Goal: Task Accomplishment & Management: Manage account settings

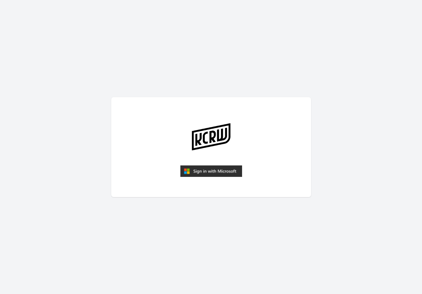
click at [206, 168] on img "submit" at bounding box center [211, 171] width 62 height 12
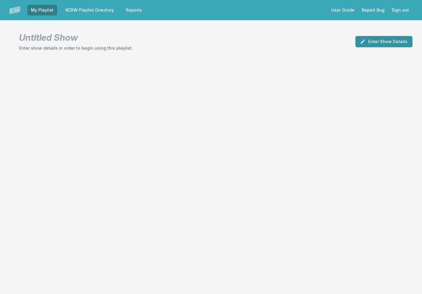
click at [393, 38] on button "Enter Show Details" at bounding box center [384, 41] width 57 height 11
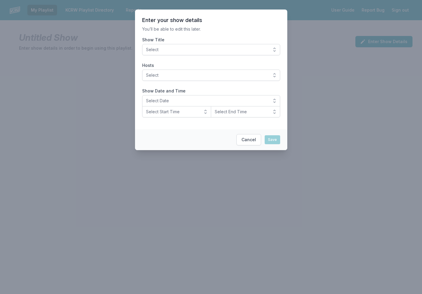
click at [273, 48] on button "Select" at bounding box center [211, 49] width 138 height 11
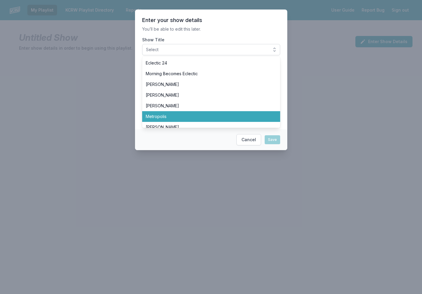
click at [225, 118] on span "Metropolis" at bounding box center [208, 117] width 124 height 6
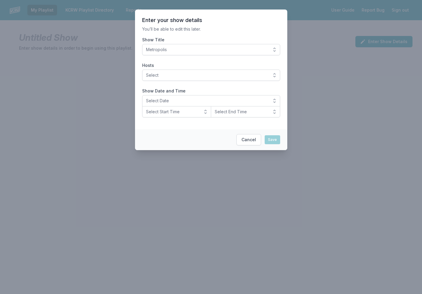
click at [276, 75] on button "Select" at bounding box center [211, 75] width 138 height 11
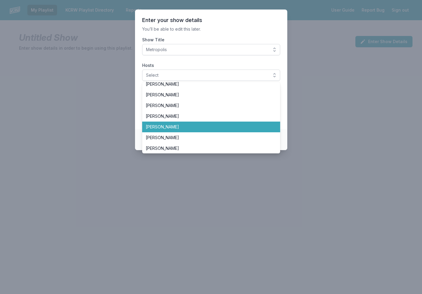
scroll to position [48, 0]
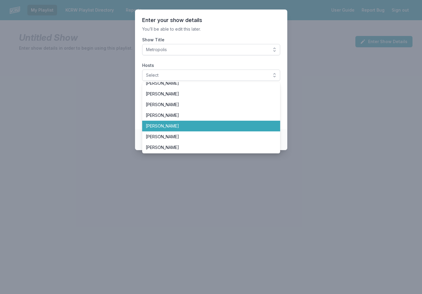
click at [211, 126] on span "[PERSON_NAME]" at bounding box center [208, 126] width 124 height 6
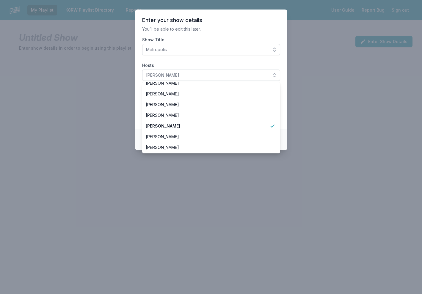
click at [257, 26] on section "Enter your show details You’ll be able to edit this later. Show Title Metropoli…" at bounding box center [211, 70] width 152 height 120
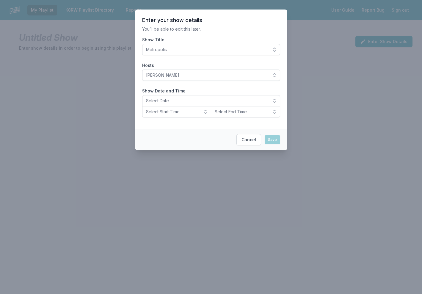
click at [276, 101] on button "Select Date" at bounding box center [211, 100] width 138 height 11
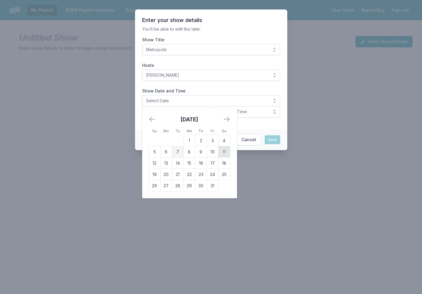
click at [225, 152] on td "11" at bounding box center [224, 151] width 12 height 11
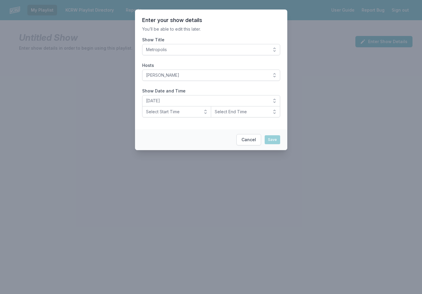
click at [208, 111] on button "Select Start Time" at bounding box center [176, 111] width 69 height 11
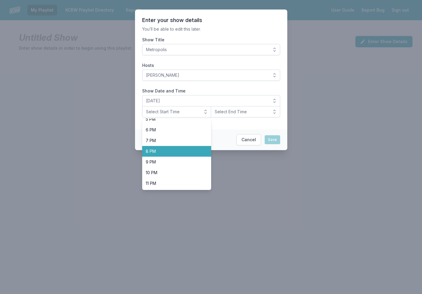
scroll to position [188, 0]
click at [179, 150] on span "8 PM" at bounding box center [173, 151] width 55 height 6
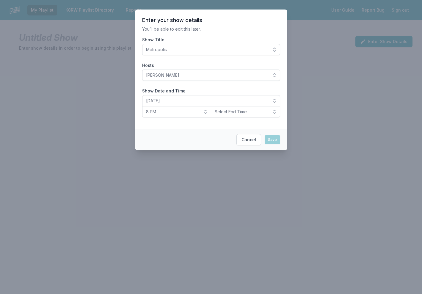
click at [274, 111] on button "Select End Time" at bounding box center [245, 111] width 69 height 11
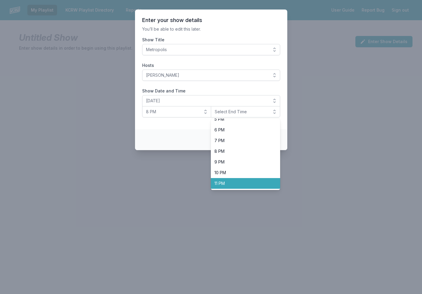
click at [230, 181] on span "11 PM" at bounding box center [242, 184] width 55 height 6
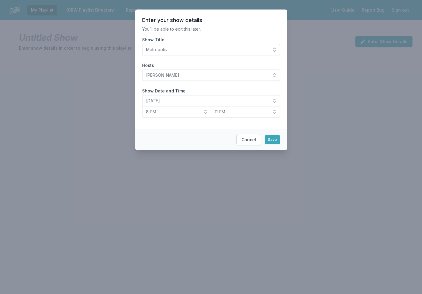
click at [277, 111] on button "11 PM" at bounding box center [245, 111] width 69 height 11
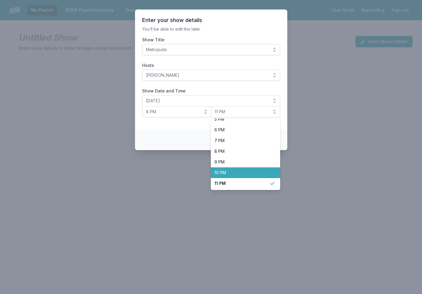
click at [241, 170] on li "10 PM" at bounding box center [245, 173] width 69 height 11
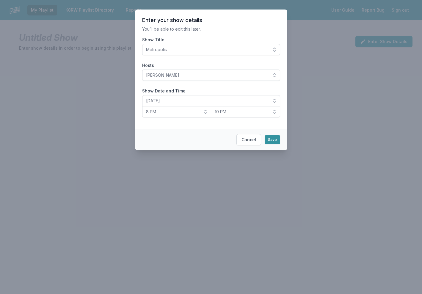
click at [275, 138] on button "Save" at bounding box center [272, 139] width 15 height 9
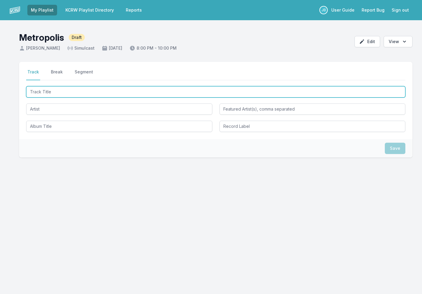
click at [67, 90] on input "Track Title" at bounding box center [215, 91] width 379 height 11
type input "UFO"
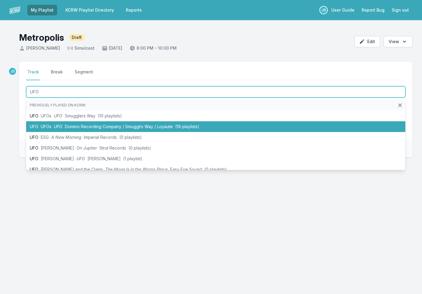
click at [75, 128] on span "Domino Recording Company / Smugglrs Way / Loyaute" at bounding box center [119, 126] width 108 height 5
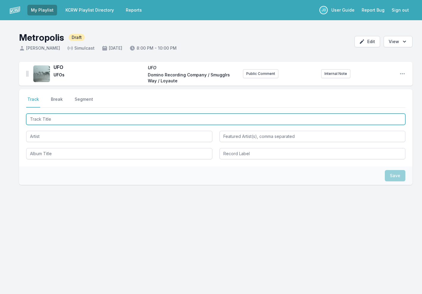
click at [46, 119] on input "Track Title" at bounding box center [215, 119] width 379 height 11
type input "Mannequin Love"
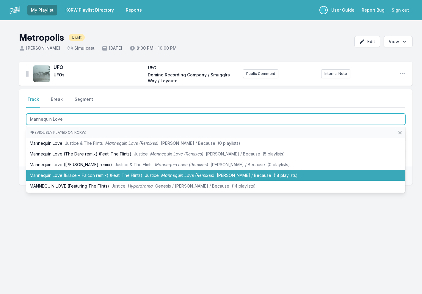
click at [76, 173] on li "Mannequin Love (Braxe + Falcon remix) (Feat. The Flints) Justice Mannequin Love…" at bounding box center [215, 175] width 379 height 11
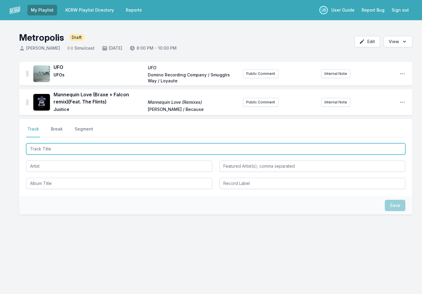
click at [80, 149] on input "Track Title" at bounding box center [215, 148] width 379 height 11
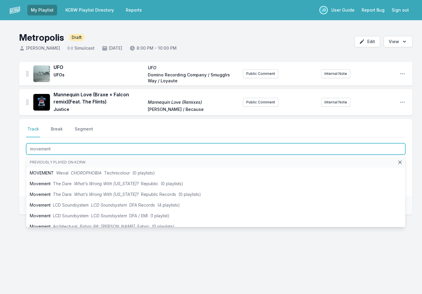
type input "movement 3"
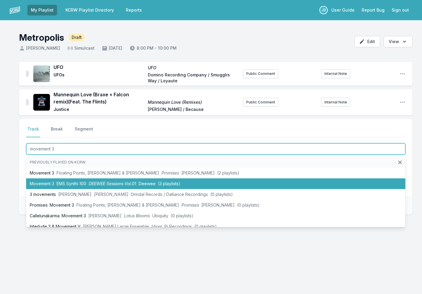
click at [77, 185] on span "EMS Synthi 100" at bounding box center [72, 183] width 30 height 5
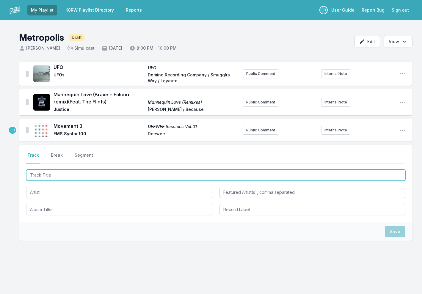
click at [63, 178] on input "Track Title" at bounding box center [215, 175] width 379 height 11
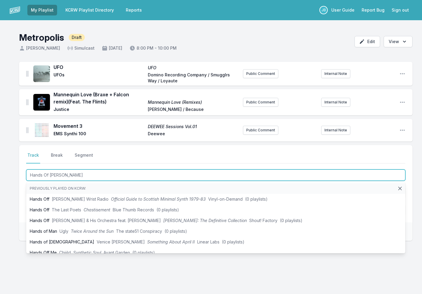
type input "Hands Of Time"
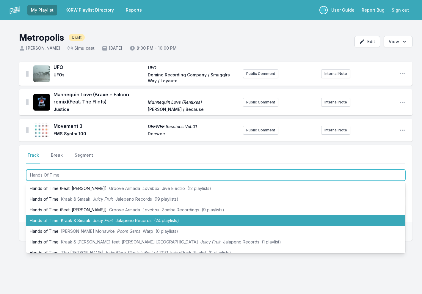
scroll to position [24, 0]
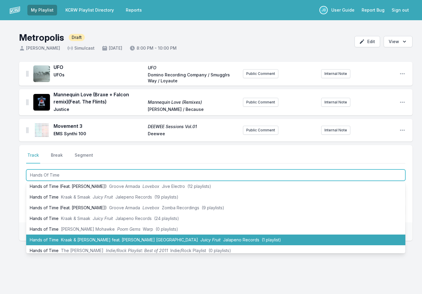
click at [111, 239] on span "Kraak & Smaak feat. Alxndr London" at bounding box center [129, 239] width 137 height 5
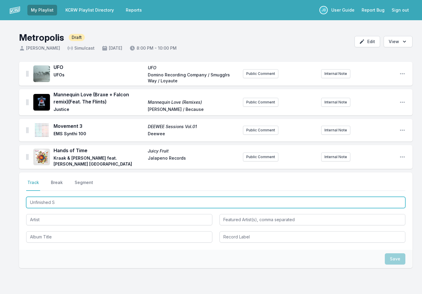
scroll to position [0, 0]
type input "Unfinished Sympathy (Oak"
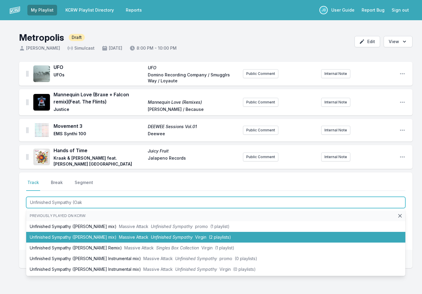
click at [94, 236] on li "Unfinished Sympathy (Paul Oakenfold mix) Massive Attack Unfinished Sympathy Vir…" at bounding box center [215, 237] width 379 height 11
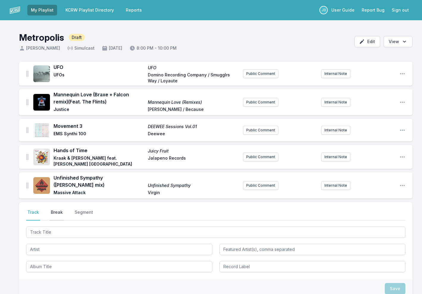
click at [58, 210] on button "Break" at bounding box center [57, 215] width 14 height 11
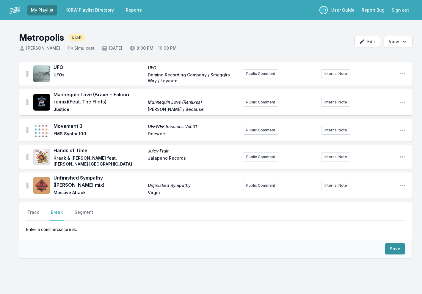
click at [393, 243] on button "Save" at bounding box center [395, 248] width 21 height 11
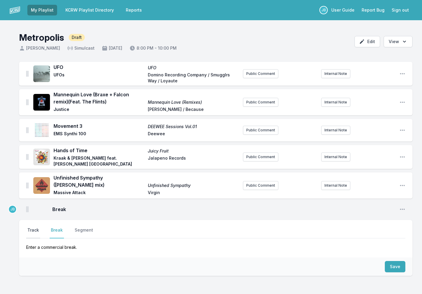
click at [30, 227] on button "Track" at bounding box center [33, 232] width 14 height 11
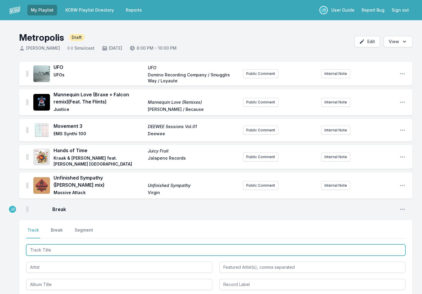
click at [44, 246] on input "Track Title" at bounding box center [215, 250] width 379 height 11
type input "Ecstacy Surrounds Me"
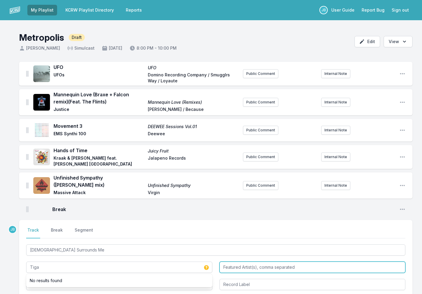
type input "Tiga"
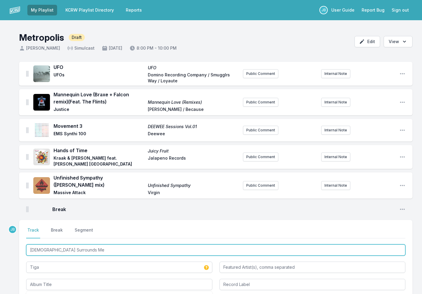
click at [37, 246] on input "Ecstacy Surrounds Me" at bounding box center [215, 250] width 379 height 11
drag, startPoint x: 37, startPoint y: 246, endPoint x: 76, endPoint y: 246, distance: 39.3
click at [76, 246] on input "Ecstacy Surrounds Me" at bounding box center [215, 250] width 379 height 11
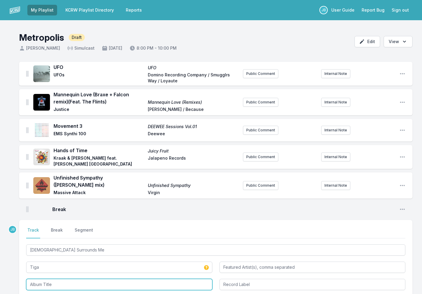
click at [61, 279] on input "Album Title" at bounding box center [119, 284] width 186 height 11
paste input "Ecstacy Surrounds Me"
type input "Ecstacy Surrounds Me"
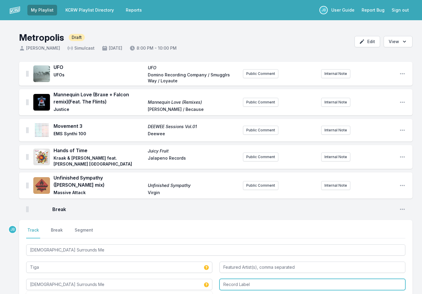
click at [244, 281] on input "Record Label" at bounding box center [313, 284] width 186 height 11
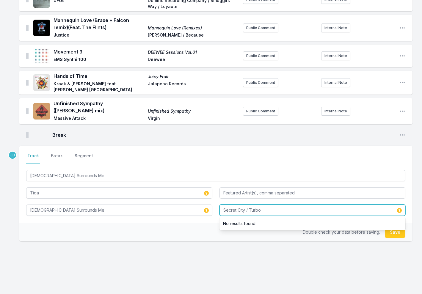
scroll to position [74, 0]
type input "Secret City / Turbo"
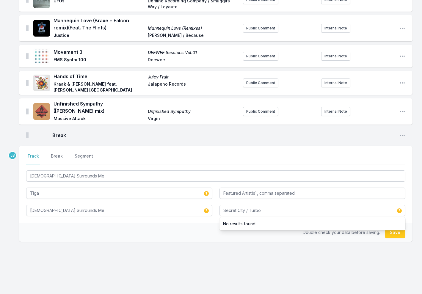
click at [396, 227] on button "Save" at bounding box center [395, 232] width 21 height 11
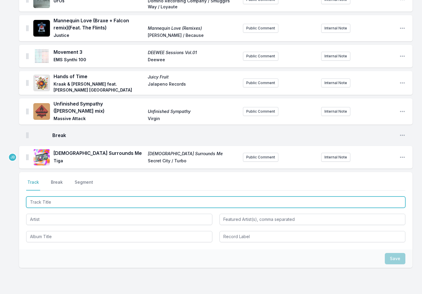
click at [107, 199] on input "Track Title" at bounding box center [215, 202] width 379 height 11
type input "Lullaby"
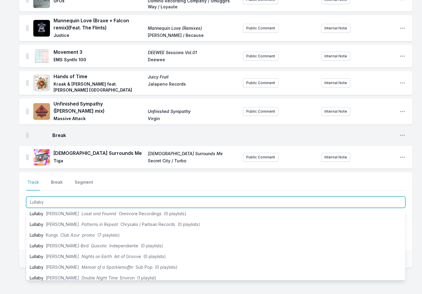
scroll to position [77, 0]
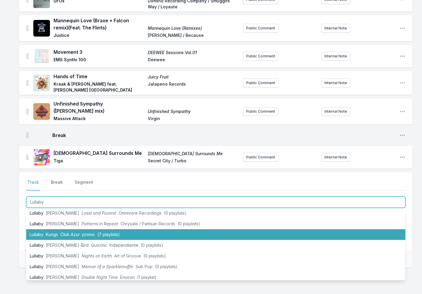
click at [110, 232] on span "(7 playlists)" at bounding box center [108, 234] width 23 height 5
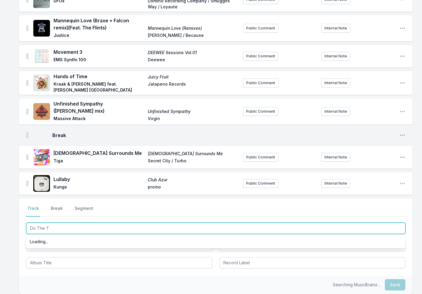
scroll to position [0, 0]
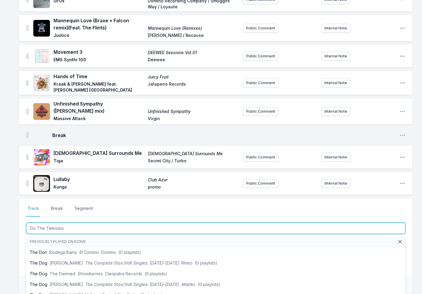
type input "Do The Television"
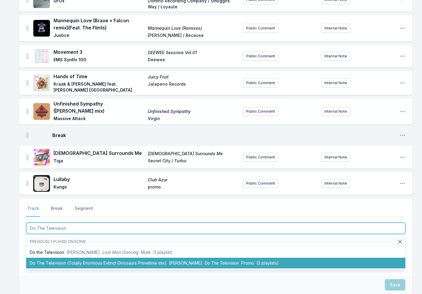
click at [93, 258] on li "Do The Television (Totally Enormous Extinct Dinosaurs Primetime mix) Jake Shear…" at bounding box center [215, 263] width 379 height 11
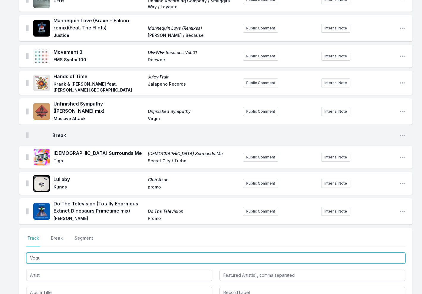
type input "Vogue"
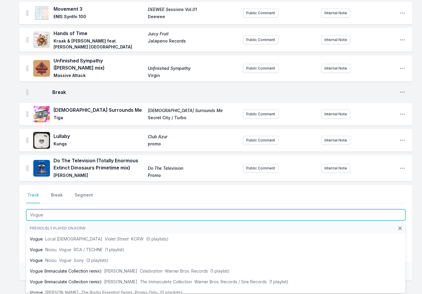
scroll to position [124, 0]
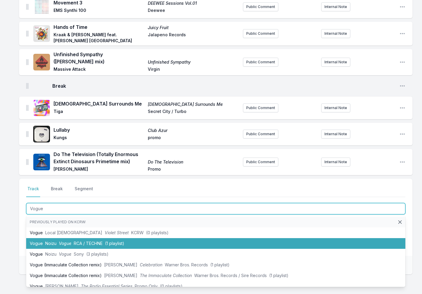
click at [48, 241] on span "Noizu" at bounding box center [50, 243] width 11 height 5
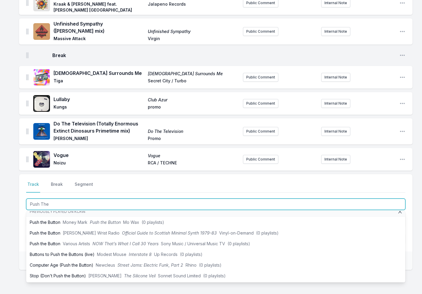
scroll to position [0, 0]
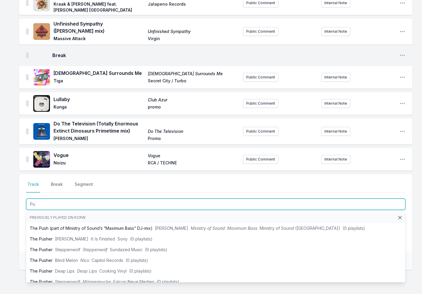
type input "P"
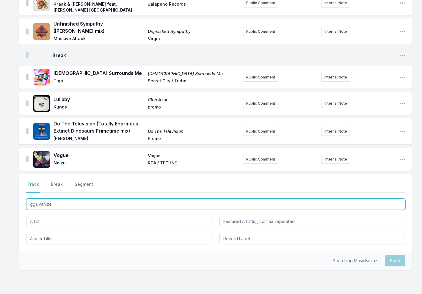
type input "galvanize"
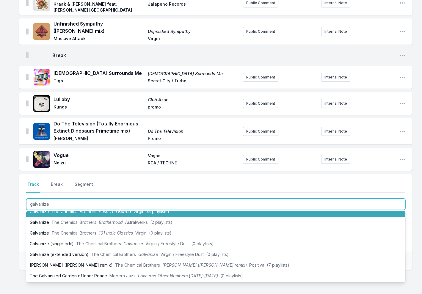
scroll to position [27, 0]
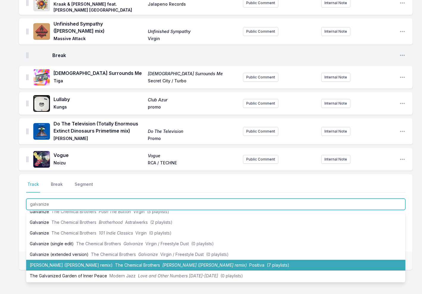
click at [74, 260] on li "Galvanize (Chris Lake remix) The Chemical Brothers Galvanize (Chris Lake remix)…" at bounding box center [215, 265] width 379 height 11
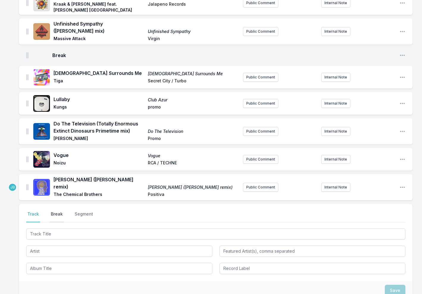
click at [55, 211] on button "Break" at bounding box center [57, 216] width 14 height 11
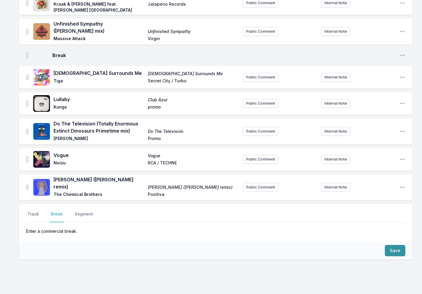
click at [395, 245] on button "Save" at bounding box center [395, 250] width 21 height 11
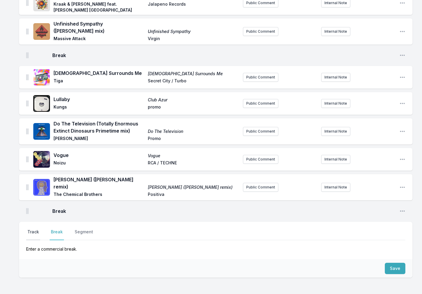
click at [34, 229] on button "Track" at bounding box center [33, 234] width 14 height 11
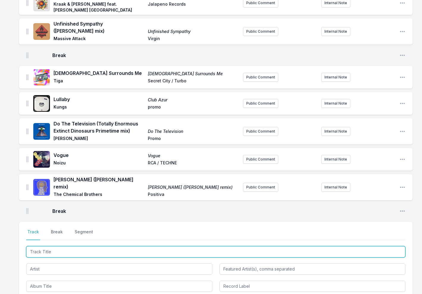
click at [47, 246] on input "Track Title" at bounding box center [215, 251] width 379 height 11
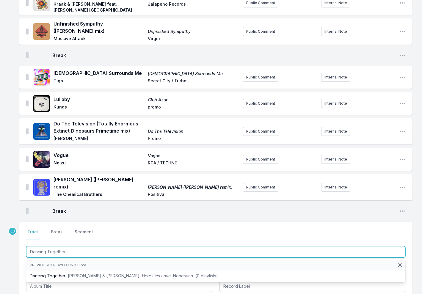
type input "Dancing Together"
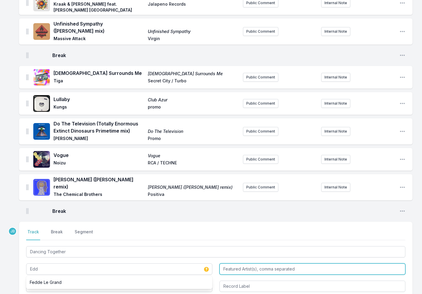
type input "Edd"
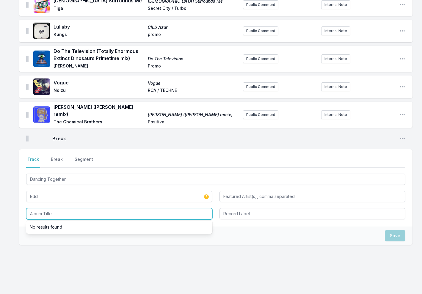
scroll to position [226, 0]
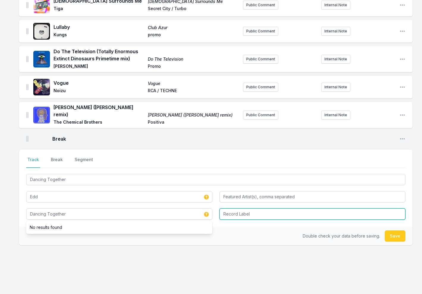
type input "Dancing Together"
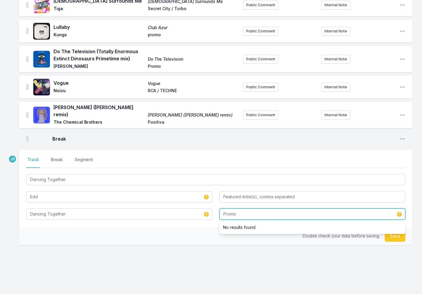
type input "Promo"
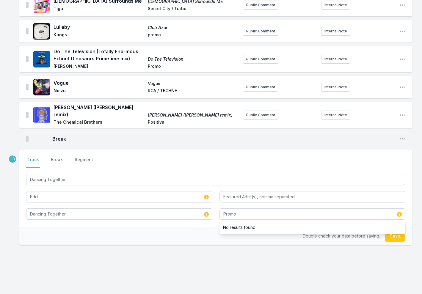
click at [397, 231] on button "Save" at bounding box center [395, 236] width 21 height 11
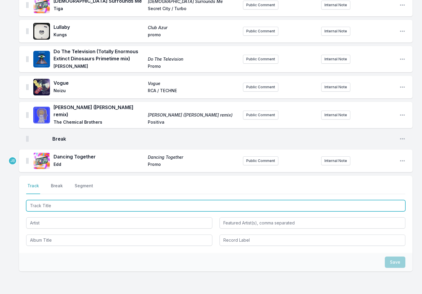
click at [68, 200] on input "Track Title" at bounding box center [215, 205] width 379 height 11
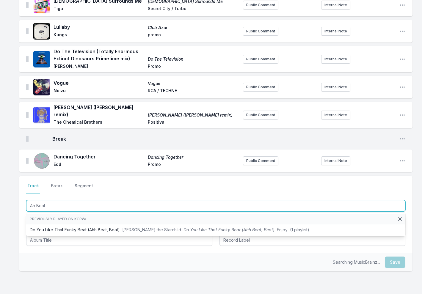
type input "Ah Beat"
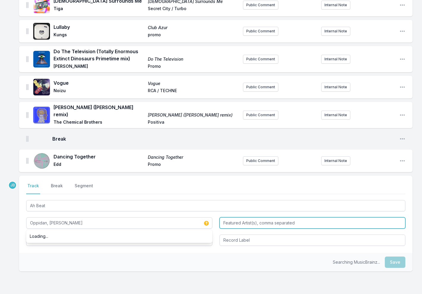
type input "Oppidan, Hans Glader"
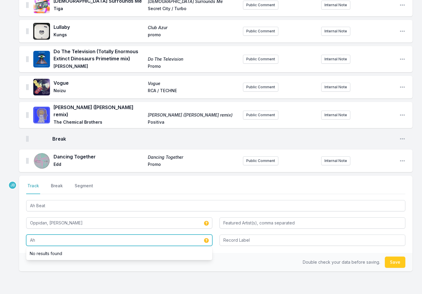
type input "A"
type input "Hello My Name Is Opp"
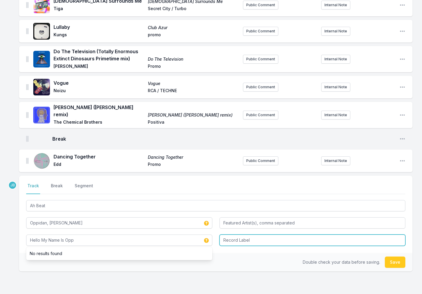
click at [245, 235] on input "Record Label" at bounding box center [313, 240] width 186 height 11
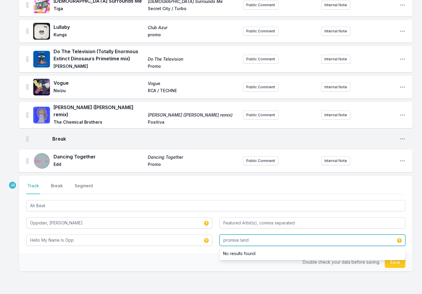
type input "promise land"
click at [399, 257] on button "Save" at bounding box center [395, 262] width 21 height 11
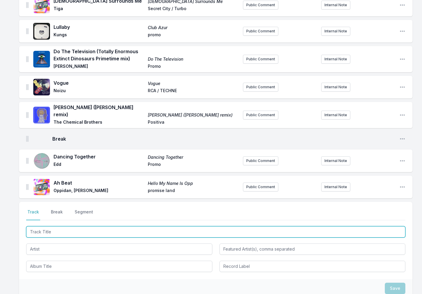
click at [104, 226] on input "Track Title" at bounding box center [215, 231] width 379 height 11
type input "No Broke Boys (Lee Foss Remix)"
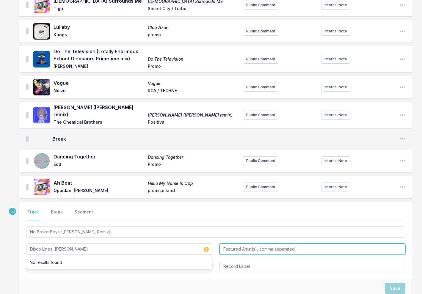
type input "Disco Lines, Tinashe"
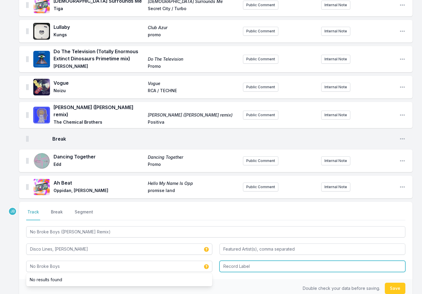
type input "No Broke Boys"
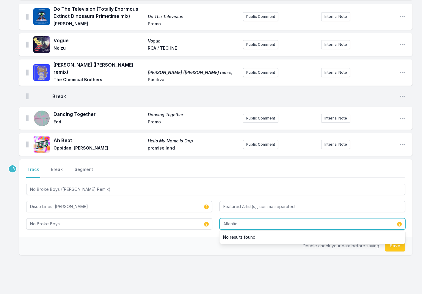
scroll to position [276, 0]
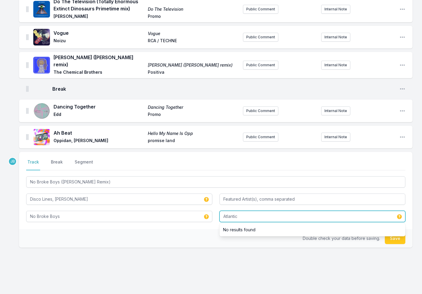
type input "Atlantic"
click at [396, 233] on button "Save" at bounding box center [395, 238] width 21 height 11
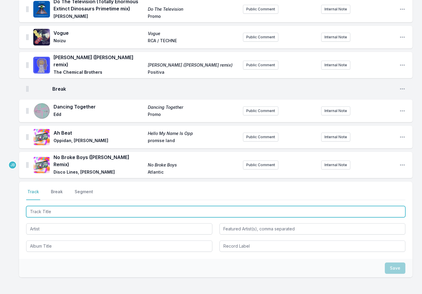
click at [55, 206] on input "Track Title" at bounding box center [215, 211] width 379 height 11
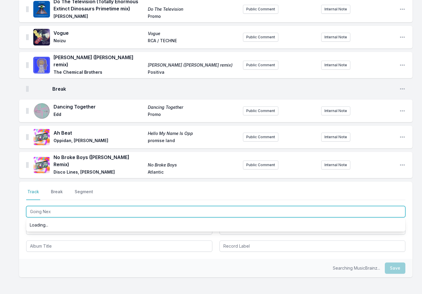
type input "Going Next"
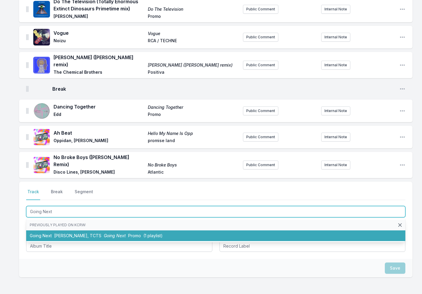
click at [65, 233] on span "Jess Bays, TCTS" at bounding box center [77, 235] width 47 height 5
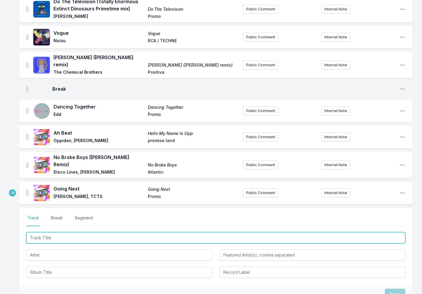
click at [57, 232] on input "Track Title" at bounding box center [215, 237] width 379 height 11
type input "Cloudy"
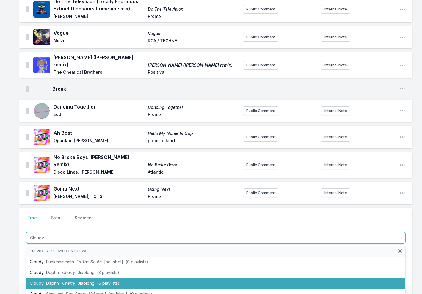
click at [66, 281] on span "Cherry" at bounding box center [68, 283] width 13 height 5
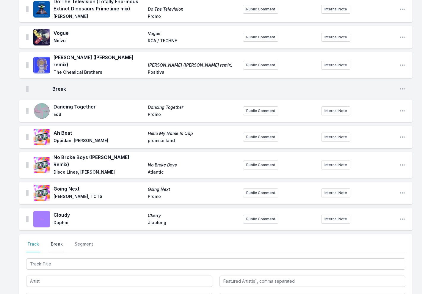
click at [53, 241] on button "Break" at bounding box center [57, 246] width 14 height 11
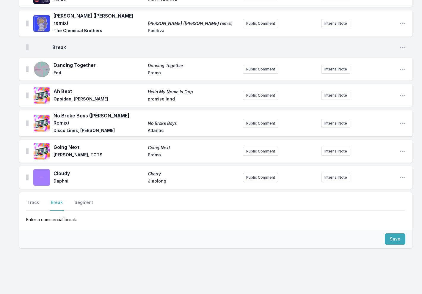
scroll to position [318, 0]
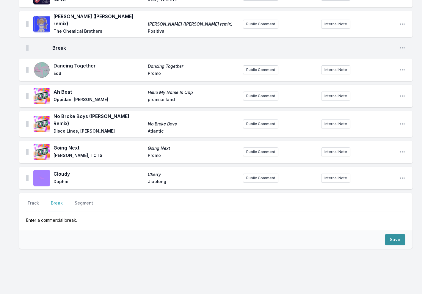
click at [393, 234] on button "Save" at bounding box center [395, 239] width 21 height 11
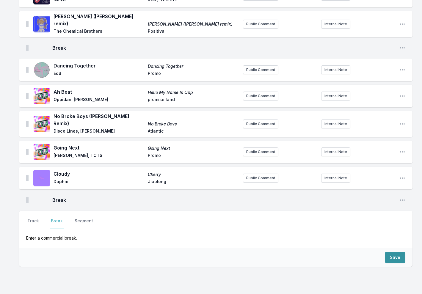
click at [393, 229] on p "Enter a commercial break." at bounding box center [215, 235] width 379 height 12
click at [32, 218] on button "Track" at bounding box center [33, 223] width 14 height 11
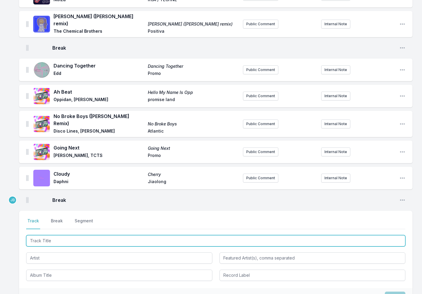
click at [47, 235] on input "Track Title" at bounding box center [215, 240] width 379 height 11
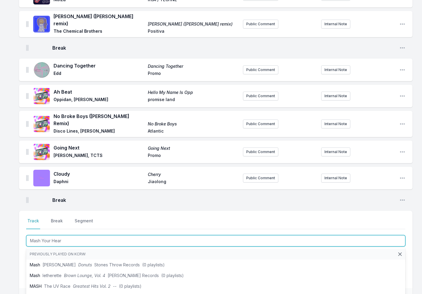
type input "Mash Your Heart"
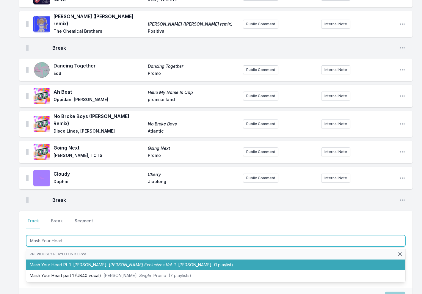
click at [75, 262] on span "Soul Clap" at bounding box center [89, 264] width 33 height 5
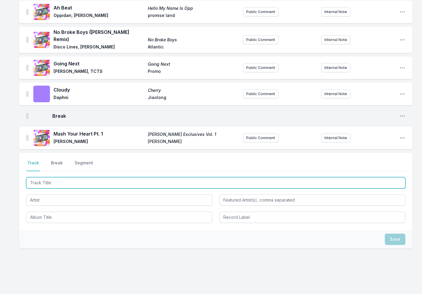
scroll to position [401, 0]
click at [62, 178] on input "Track Title" at bounding box center [215, 183] width 379 height 11
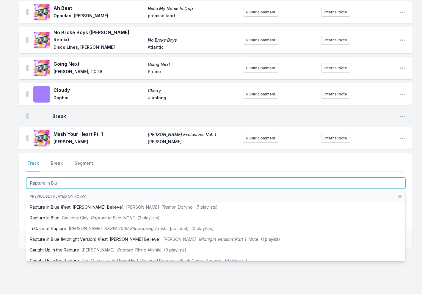
type input "Rapture In Blue"
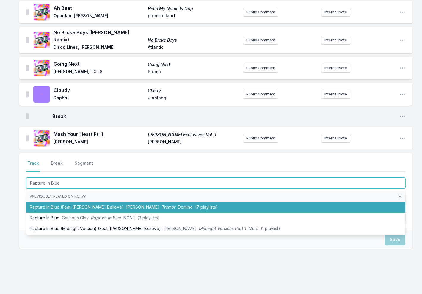
click at [102, 202] on li "Rapture In Blue (Feat. Cecile Believe) Daniel Avery Tremor Domino (7 playlists)" at bounding box center [215, 207] width 379 height 11
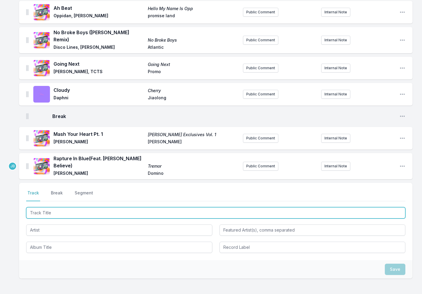
click at [43, 207] on input "Track Title" at bounding box center [215, 212] width 379 height 11
type input "The Heads That Know"
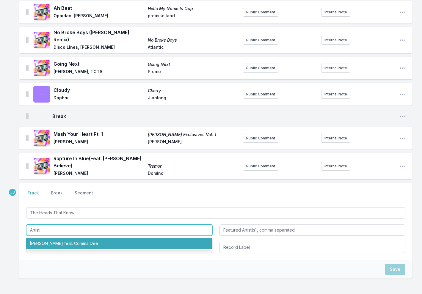
click at [64, 238] on li "Charlotte de Witte feat. Comma Dee" at bounding box center [119, 243] width 186 height 11
type input "Charlotte de Witte"
type input "Comma Dee"
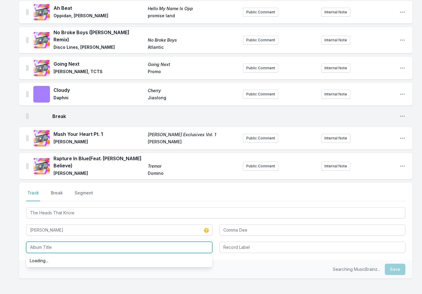
click at [63, 242] on input "Album Title" at bounding box center [119, 247] width 186 height 11
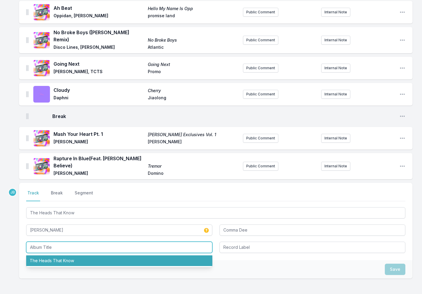
click at [62, 256] on li "The Heads That Know" at bounding box center [119, 261] width 186 height 11
type input "The Heads That Know"
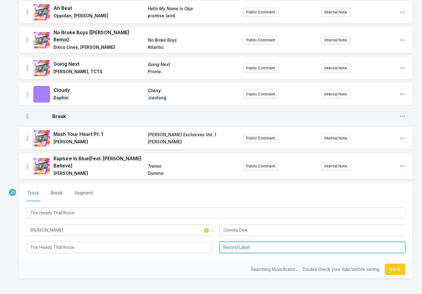
click at [246, 242] on input "Record Label" at bounding box center [313, 247] width 186 height 11
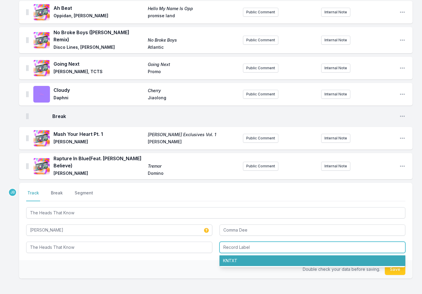
click at [243, 256] on li "KNTXT" at bounding box center [313, 261] width 186 height 11
type input "KNTXT"
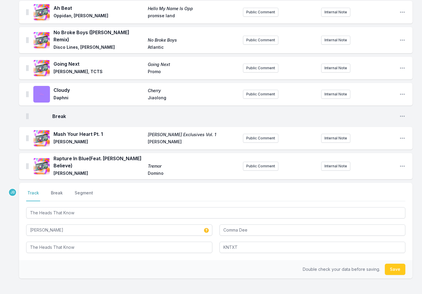
click at [392, 264] on button "Save" at bounding box center [395, 269] width 21 height 11
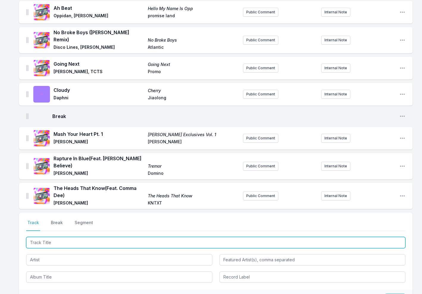
click at [39, 237] on input "Track Title" at bounding box center [215, 242] width 379 height 11
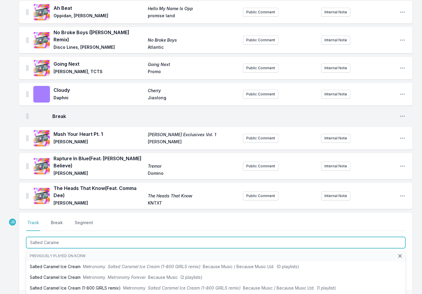
type input "Salted Caramel"
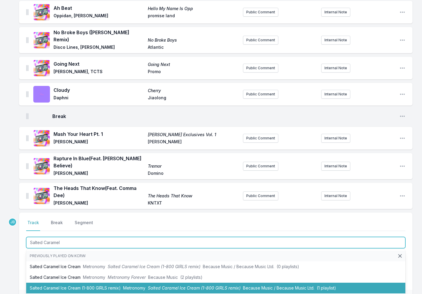
drag, startPoint x: 46, startPoint y: 235, endPoint x: 63, endPoint y: 270, distance: 39.1
click at [63, 283] on li "Salted Caramel Ice Cream (1-800 GIRLS remix) Metronomy Salted Caramel Ice Cream…" at bounding box center [215, 288] width 379 height 11
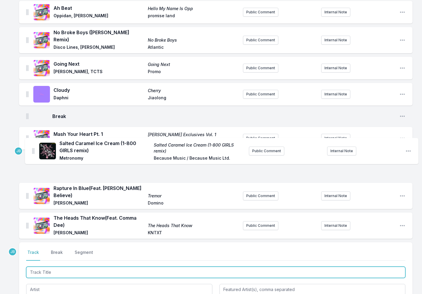
drag, startPoint x: 26, startPoint y: 208, endPoint x: 32, endPoint y: 149, distance: 59.2
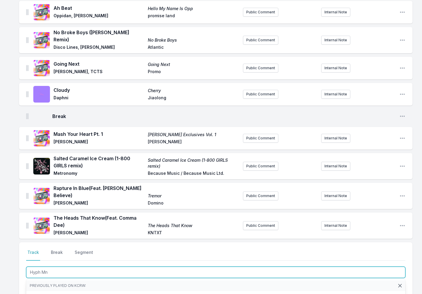
type input "Hyph Mng"
click at [128, 294] on span "Hyph Mngo (ROKAR Edit)" at bounding box center [158, 296] width 61 height 5
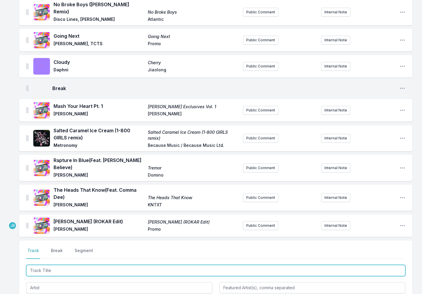
scroll to position [440, 0]
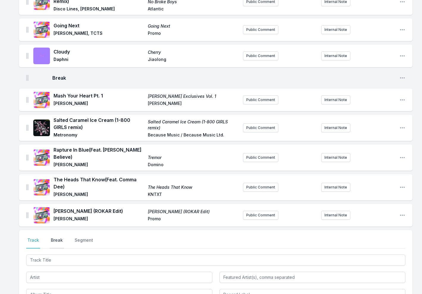
click at [56, 237] on button "Break" at bounding box center [57, 242] width 14 height 11
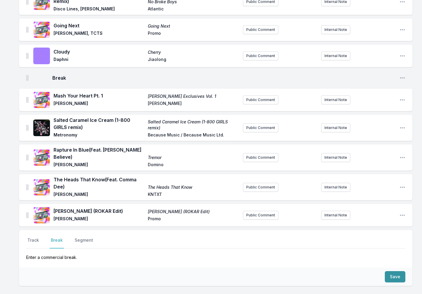
click at [396, 271] on button "Save" at bounding box center [395, 276] width 21 height 11
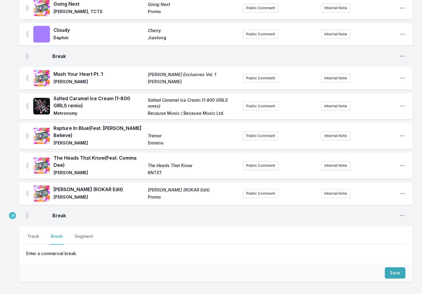
scroll to position [462, 0]
click at [33, 233] on button "Track" at bounding box center [33, 238] width 14 height 11
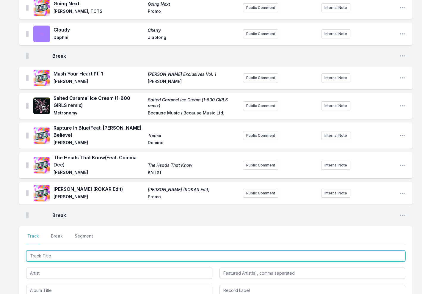
click at [39, 251] on input "Track Title" at bounding box center [215, 256] width 379 height 11
type input "S"
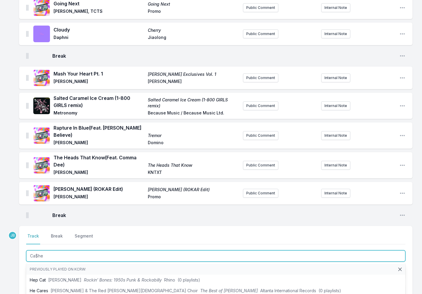
type input "Ca$hed"
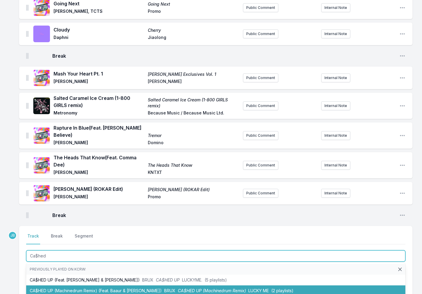
click at [77, 286] on li "CA$HED UP (Machinedrum Remix) (Feat. Baaur & Surya Sen) BRUX CA$HED UP (Machine…" at bounding box center [215, 291] width 379 height 11
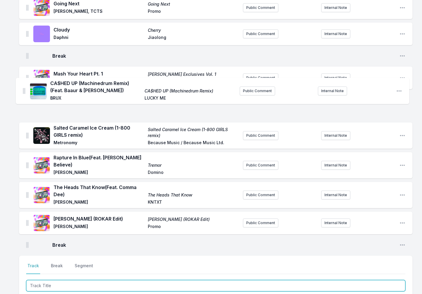
drag, startPoint x: 27, startPoint y: 221, endPoint x: 24, endPoint y: 90, distance: 131.3
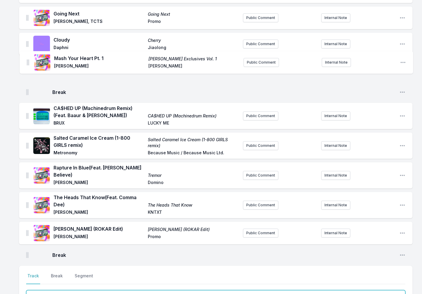
scroll to position [450, 0]
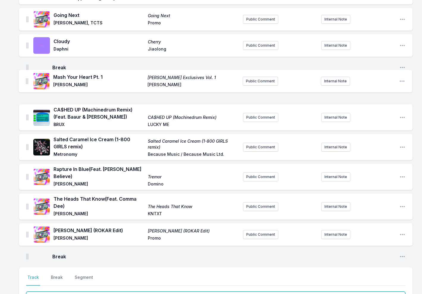
drag, startPoint x: 26, startPoint y: 67, endPoint x: 26, endPoint y: 80, distance: 13.7
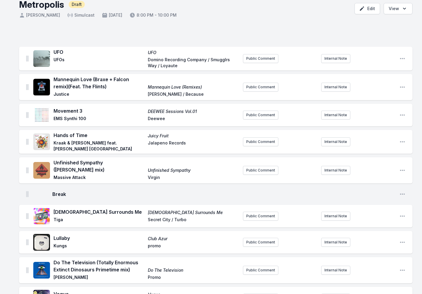
scroll to position [0, 0]
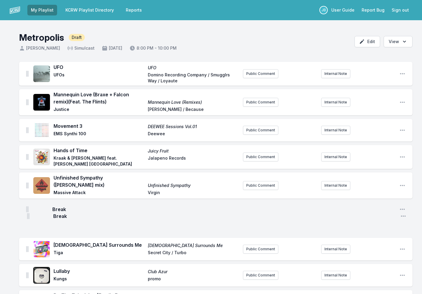
drag, startPoint x: 27, startPoint y: 239, endPoint x: 28, endPoint y: 215, distance: 24.4
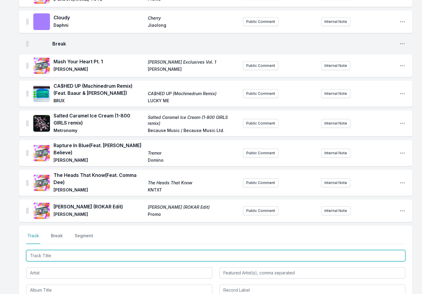
scroll to position [483, 0]
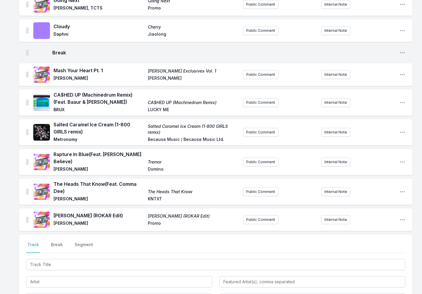
click at [26, 65] on div "Mash Your Heart Pt. 1 Soul Clap Exclusives Vol. 1 Soul Clap Soul Clap Public Co…" at bounding box center [216, 74] width 394 height 23
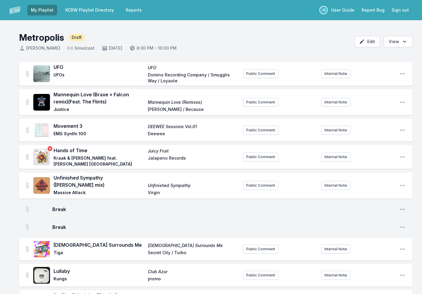
scroll to position [0, 0]
drag, startPoint x: 26, startPoint y: 219, endPoint x: 28, endPoint y: 191, distance: 28.3
click at [97, 250] on span "Tiga" at bounding box center [99, 253] width 91 height 7
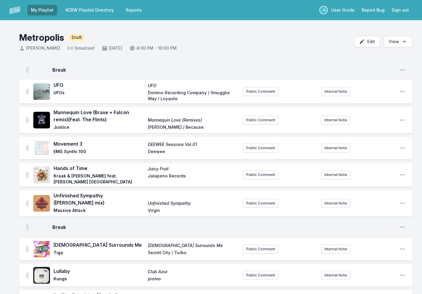
drag, startPoint x: 27, startPoint y: 222, endPoint x: 27, endPoint y: 68, distance: 154.7
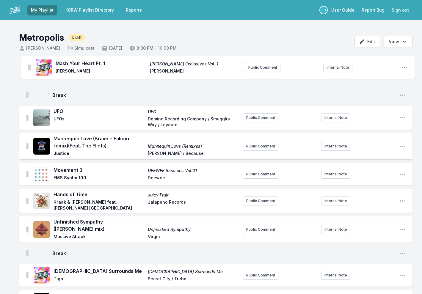
drag, startPoint x: 27, startPoint y: 132, endPoint x: 29, endPoint y: 66, distance: 66.7
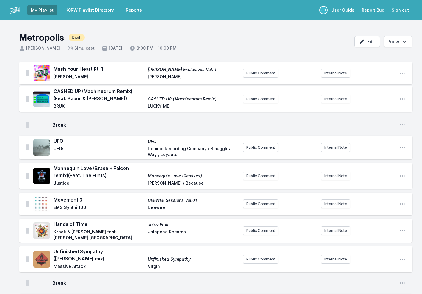
drag, startPoint x: 27, startPoint y: 117, endPoint x: 27, endPoint y: 96, distance: 20.5
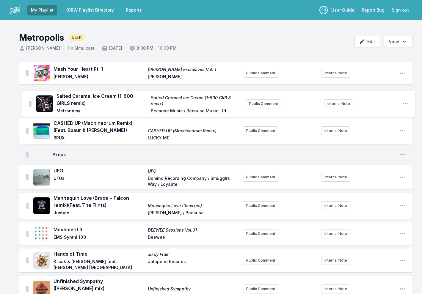
drag, startPoint x: 27, startPoint y: 184, endPoint x: 30, endPoint y: 102, distance: 82.2
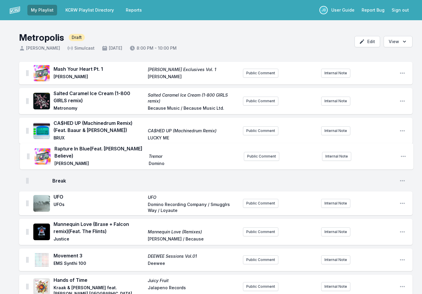
drag, startPoint x: 27, startPoint y: 138, endPoint x: 28, endPoint y: 155, distance: 16.7
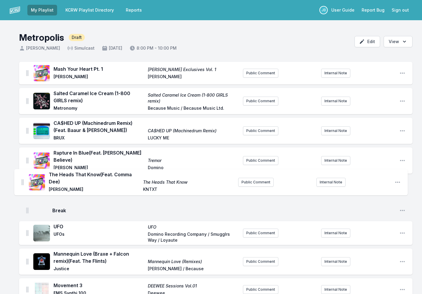
drag, startPoint x: 27, startPoint y: 113, endPoint x: 22, endPoint y: 180, distance: 67.7
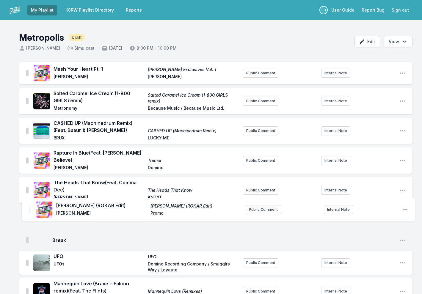
drag, startPoint x: 26, startPoint y: 126, endPoint x: 29, endPoint y: 208, distance: 81.9
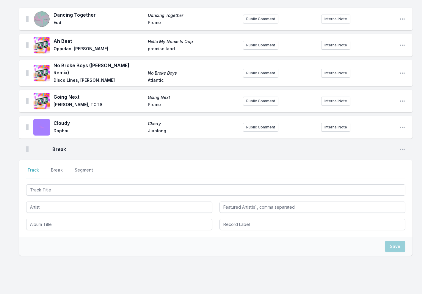
scroll to position [557, 0]
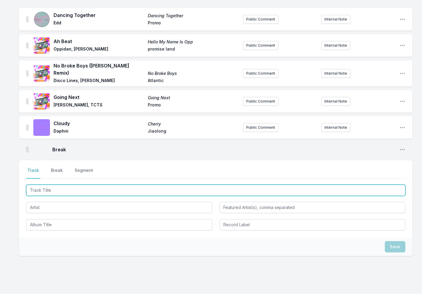
click at [70, 185] on input "Track Title" at bounding box center [215, 190] width 379 height 11
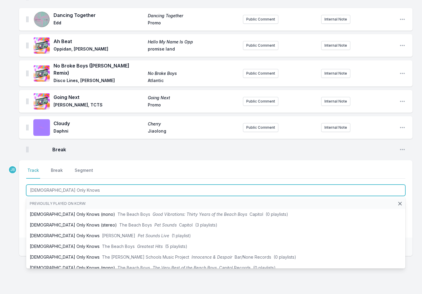
type input "God Only Knows"
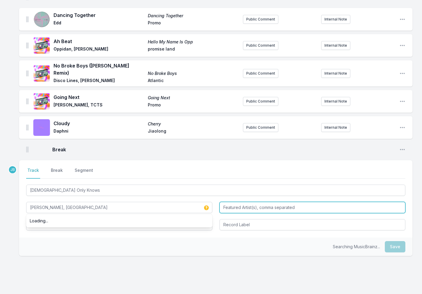
type input "Zen Freeman, Gan"
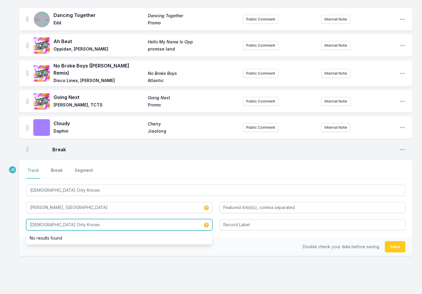
type input "God Only Knows"
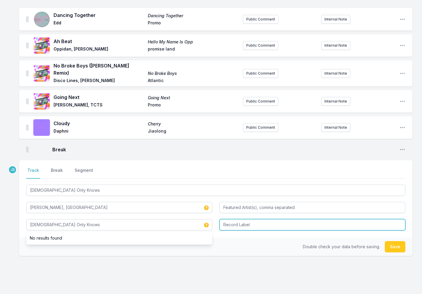
click at [231, 219] on input "Record Label" at bounding box center [313, 224] width 186 height 11
type input "So Good"
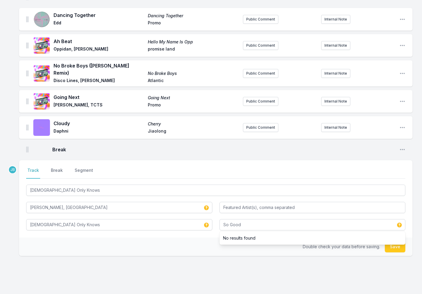
click at [400, 241] on button "Save" at bounding box center [395, 246] width 21 height 11
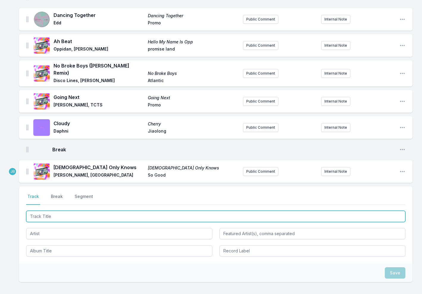
click at [60, 211] on input "Track Title" at bounding box center [215, 216] width 379 height 11
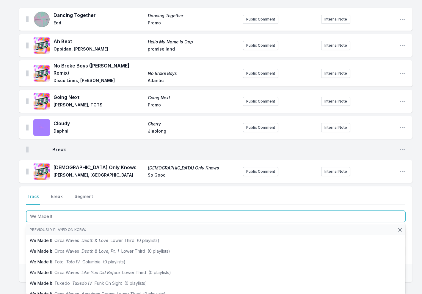
type input "We Made It"
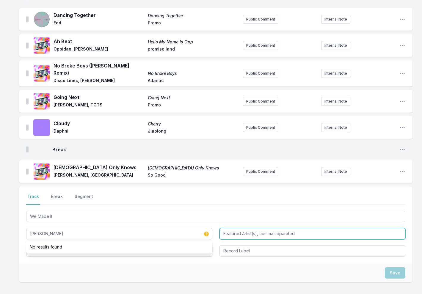
type input "Bob Moses"
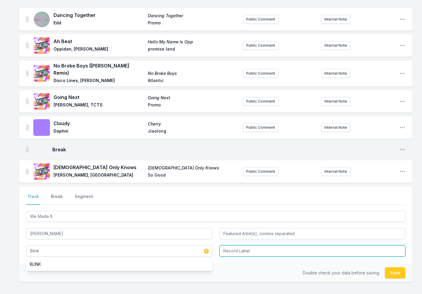
type input "Blink"
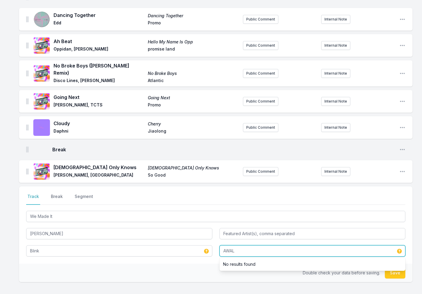
type input "AWAL"
click at [400, 268] on button "Save" at bounding box center [395, 273] width 21 height 11
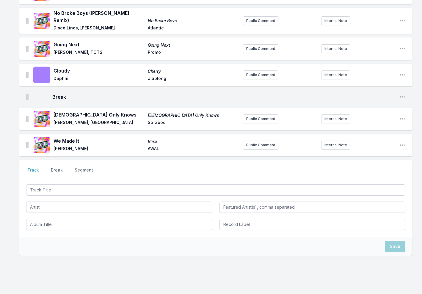
scroll to position [610, 0]
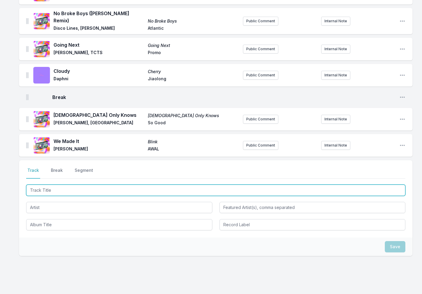
click at [63, 185] on input "Track Title" at bounding box center [215, 190] width 379 height 11
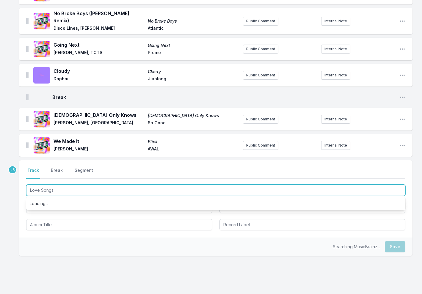
type input "Love Songs"
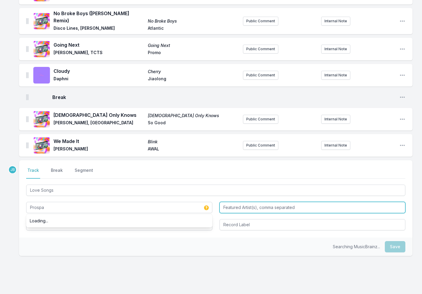
type input "Prospa"
type input "Kosmo Kint"
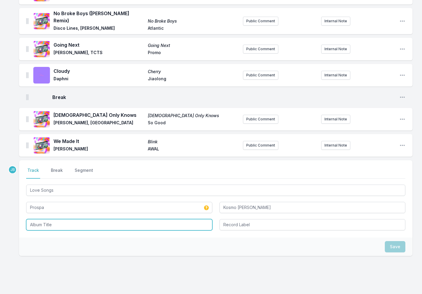
click at [41, 219] on input "Album Title" at bounding box center [119, 224] width 186 height 11
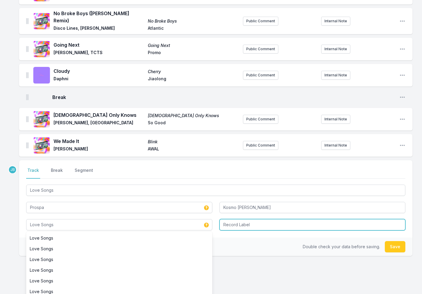
type input "Love Songs"
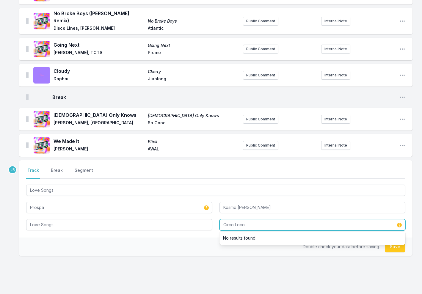
type input "Circo Loco"
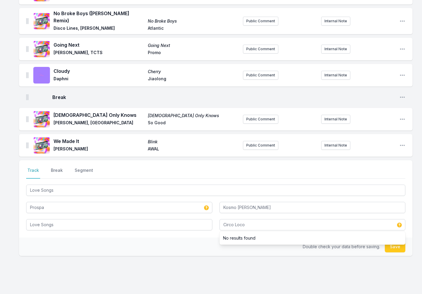
click at [400, 241] on button "Save" at bounding box center [395, 246] width 21 height 11
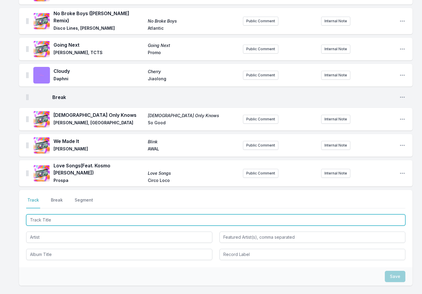
click at [144, 215] on input "Track Title" at bounding box center [215, 220] width 379 height 11
type input "Time"
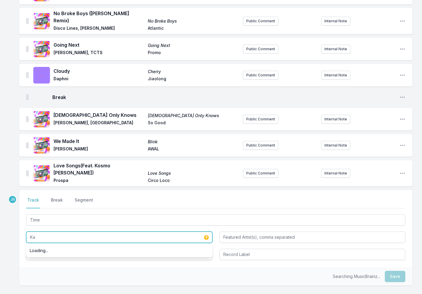
type input "K"
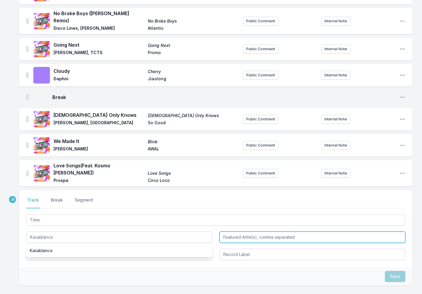
type input "Kasablanca"
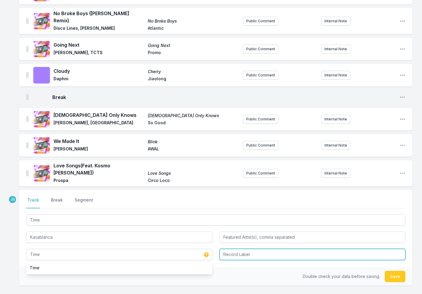
type input "Time"
drag, startPoint x: 43, startPoint y: 223, endPoint x: 242, endPoint y: 247, distance: 200.5
click at [242, 263] on li "Anjunabeats" at bounding box center [313, 268] width 186 height 11
type input "Anjunabeats"
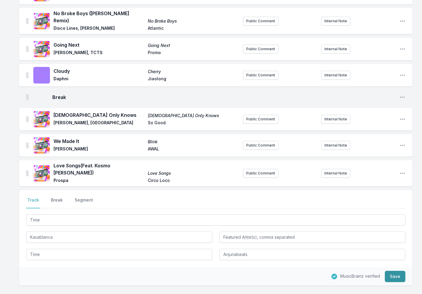
click at [398, 271] on button "Save" at bounding box center [395, 276] width 21 height 11
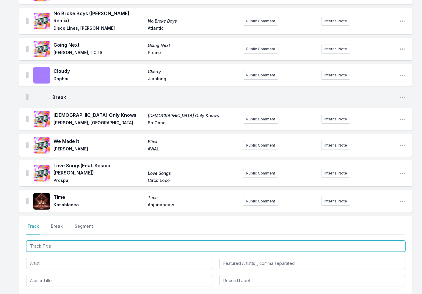
click at [63, 241] on input "Track Title" at bounding box center [215, 246] width 379 height 11
click at [127, 241] on input "Enjoy The Silence (Sgt Slick Re-Cut" at bounding box center [215, 246] width 379 height 11
type input "Enjoy The Silence (Sgt Slick Re-Cut0"
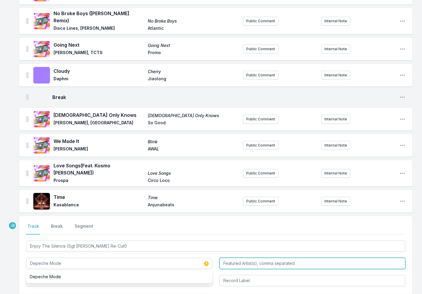
type input "Depeche Mode"
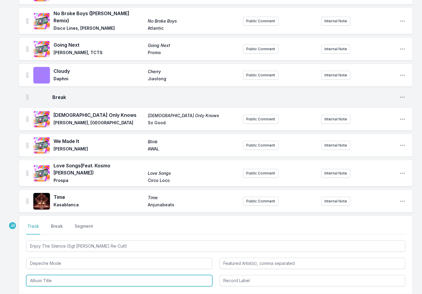
click at [160, 275] on input "Album Title" at bounding box center [119, 280] width 186 height 11
click at [138, 289] on li "Sgt Slick Remixes, Volume 1: Extended" at bounding box center [119, 294] width 186 height 11
type input "Sgt Slick Remixes, Volume 1: Extended"
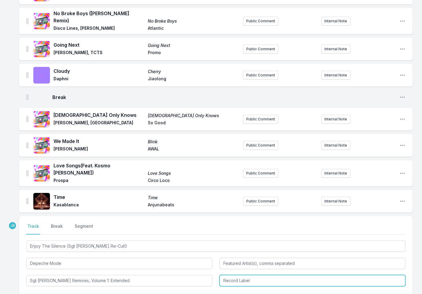
click at [230, 275] on input "Record Label" at bounding box center [313, 280] width 186 height 11
click at [242, 289] on li "Music Factory" at bounding box center [313, 294] width 186 height 11
type input "Music Factory"
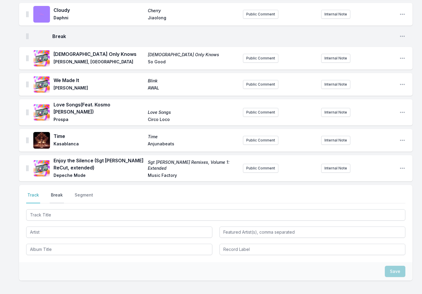
click at [52, 192] on button "Break" at bounding box center [57, 197] width 14 height 11
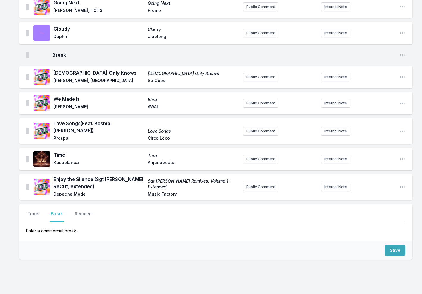
click at [385, 241] on div "Save" at bounding box center [216, 250] width 394 height 18
click at [392, 245] on button "Save" at bounding box center [395, 250] width 21 height 11
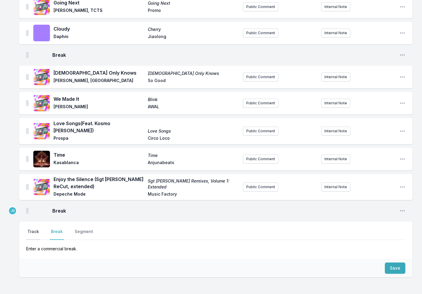
click at [33, 229] on button "Track" at bounding box center [33, 234] width 14 height 11
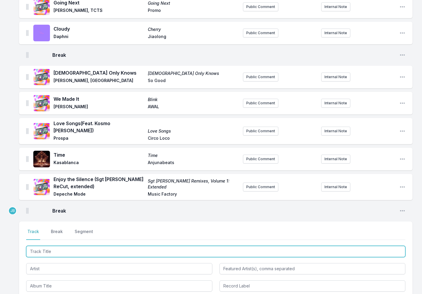
click at [37, 246] on input "Track Title" at bounding box center [215, 251] width 379 height 11
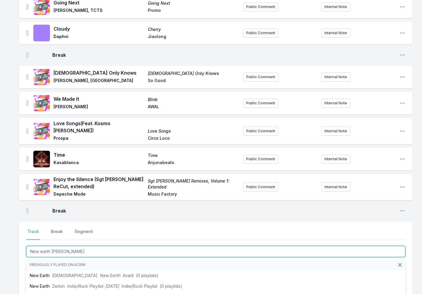
type input "New earth Time"
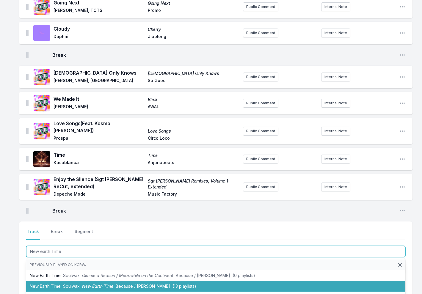
click at [85, 284] on span "New Earth Time" at bounding box center [97, 286] width 31 height 5
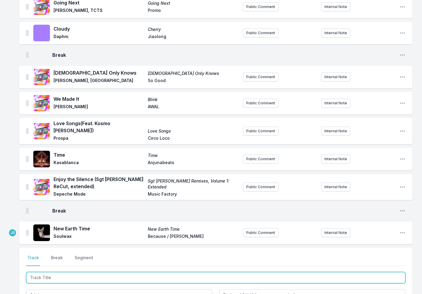
click at [43, 272] on input "Track Title" at bounding box center [215, 277] width 379 height 11
type input "Words"
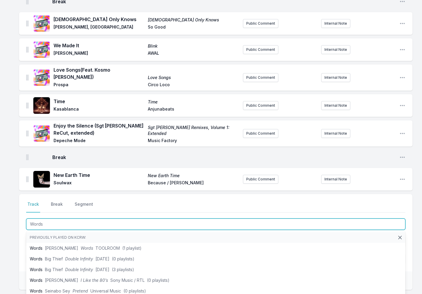
scroll to position [715, 0]
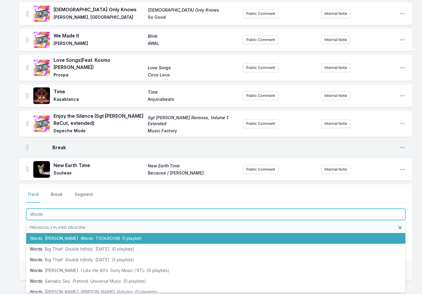
click at [63, 233] on li "Words Paul Harris Words TOOLROOM (1 playlist)" at bounding box center [215, 238] width 379 height 11
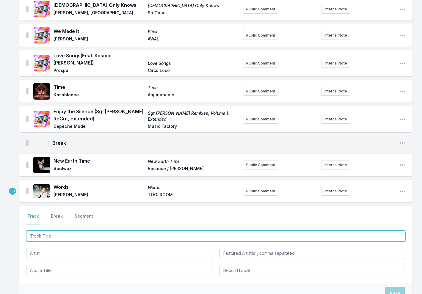
scroll to position [723, 0]
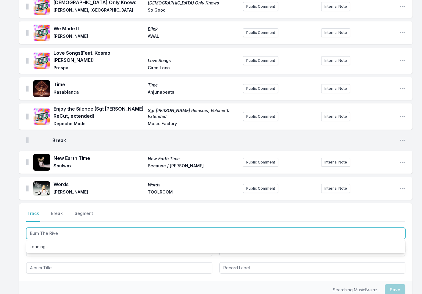
type input "Burn The River"
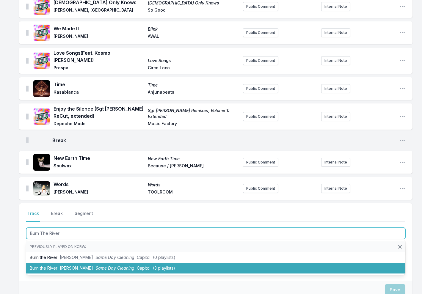
click at [62, 266] on span "Sammy Virji" at bounding box center [76, 268] width 33 height 5
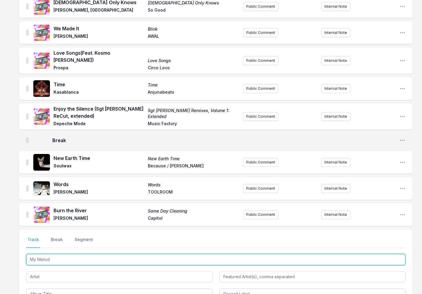
type input "My Melody"
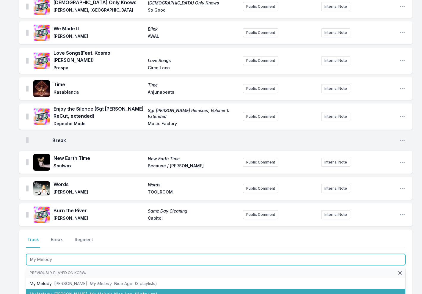
click at [59, 289] on li "My Melody TEED My Melody Nice Age (11 playlists)" at bounding box center [215, 294] width 379 height 11
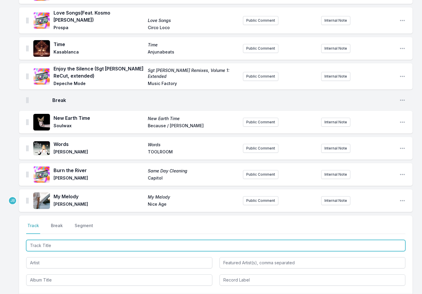
scroll to position [765, 0]
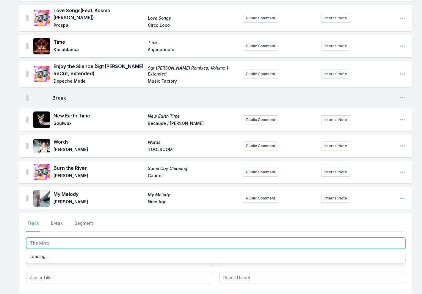
type input "The Mirror"
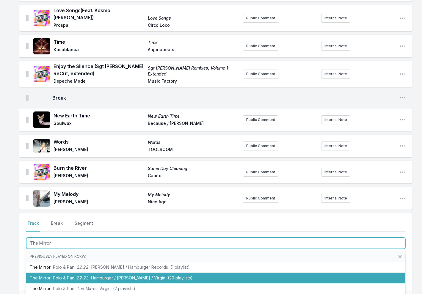
click at [73, 276] on span "Polo & Pan" at bounding box center [63, 278] width 21 height 5
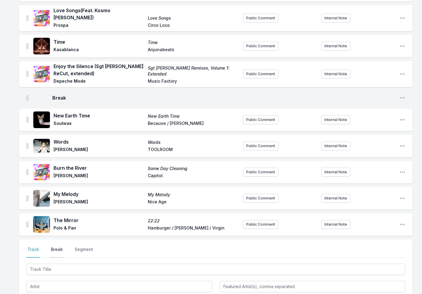
click at [55, 247] on button "Break" at bounding box center [57, 252] width 14 height 11
click at [400, 281] on button "Save" at bounding box center [395, 286] width 21 height 11
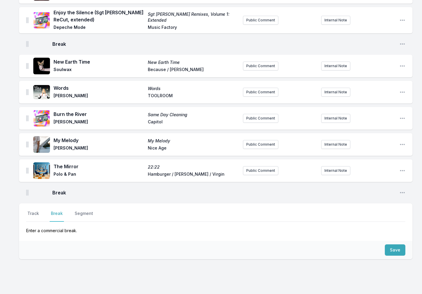
scroll to position [819, 0]
